Goal: Browse casually

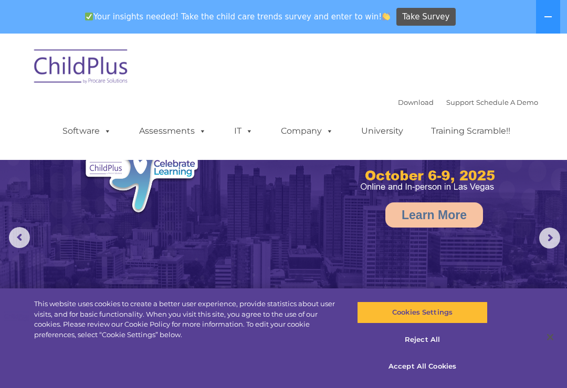
select select "MEDIUM"
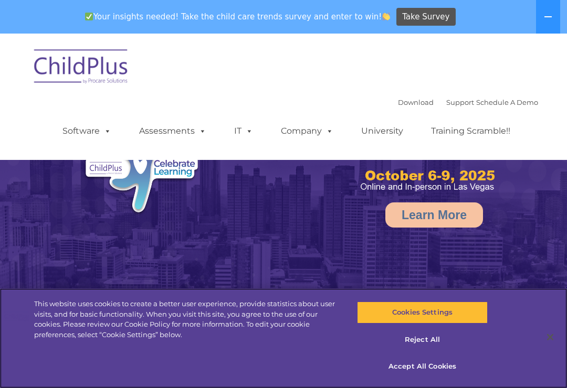
select select "MEDIUM"
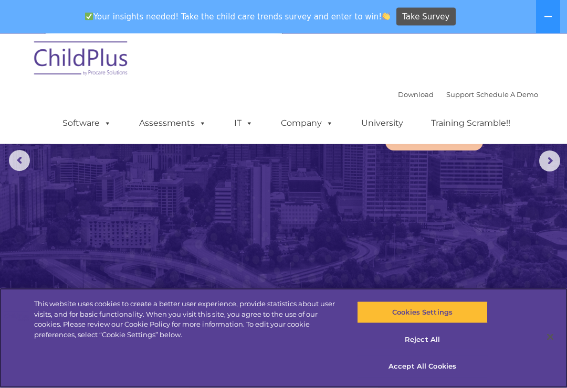
scroll to position [72, 0]
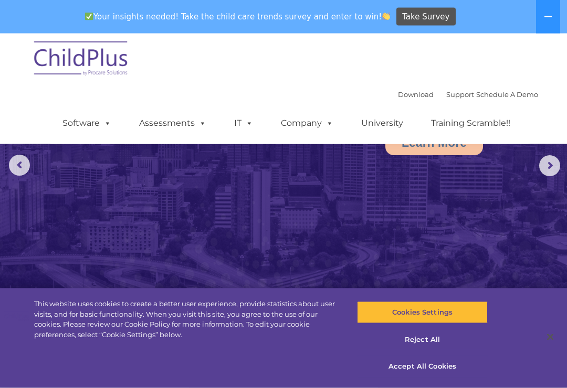
click at [21, 169] on rs-arrow at bounding box center [19, 165] width 21 height 21
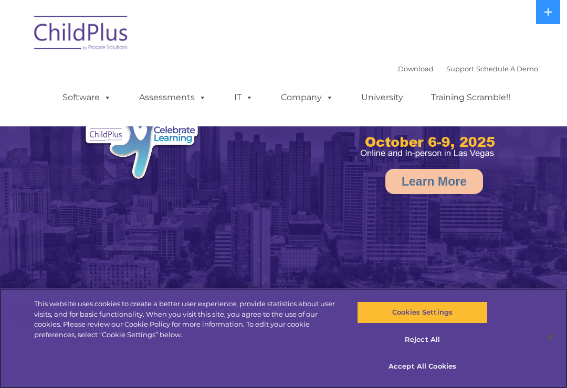
select select "MEDIUM"
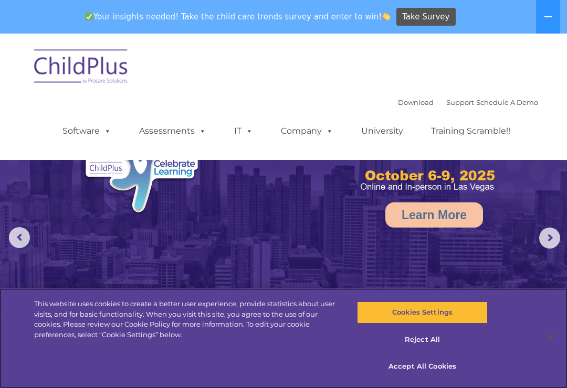
click at [432, 370] on button "Accept All Cookies" at bounding box center [422, 367] width 130 height 22
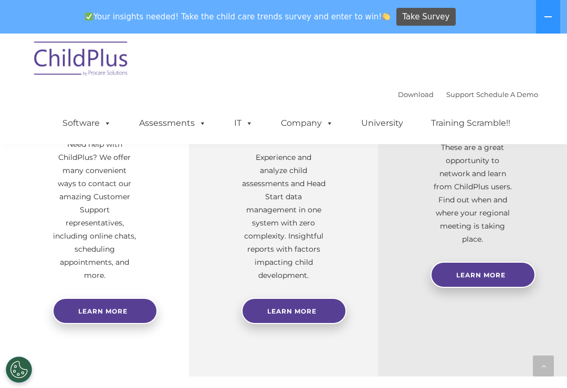
scroll to position [515, 0]
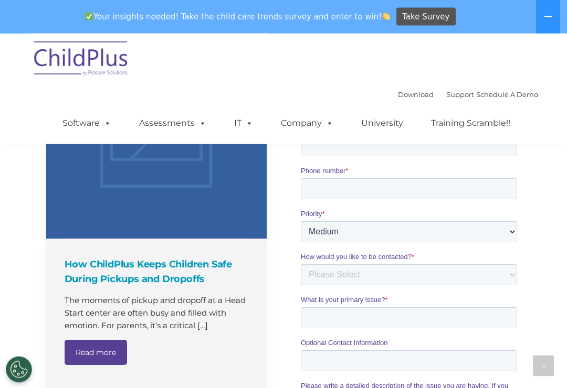
click at [540, 30] on button at bounding box center [548, 17] width 24 height 34
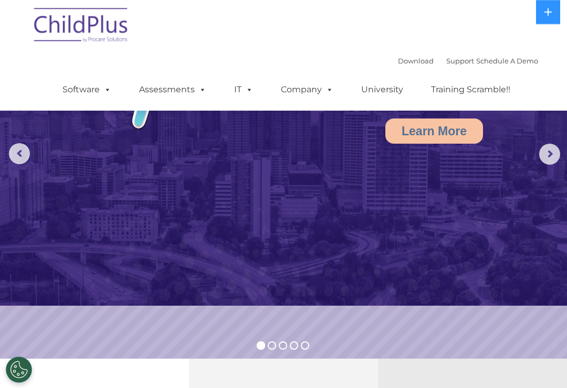
scroll to position [0, 0]
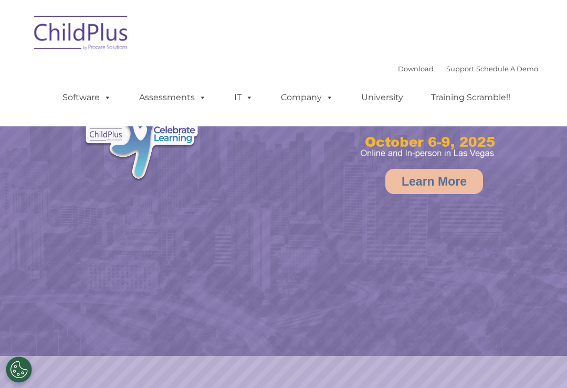
select select "MEDIUM"
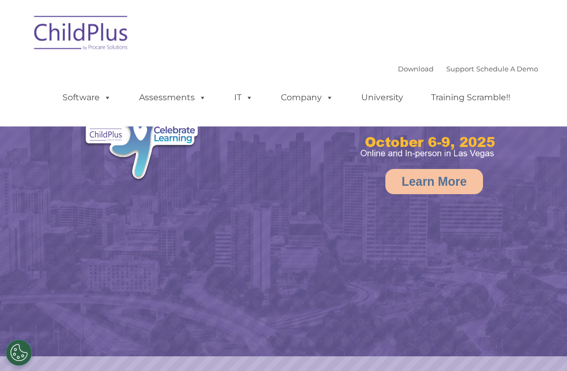
select select "MEDIUM"
